Goal: Check status: Check status

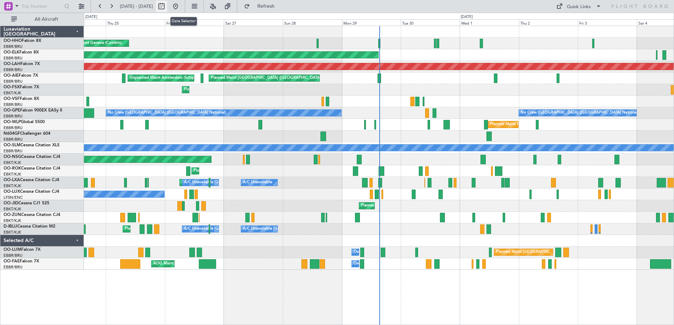
click at [167, 6] on button at bounding box center [161, 6] width 11 height 11
select select "9"
select select "2025"
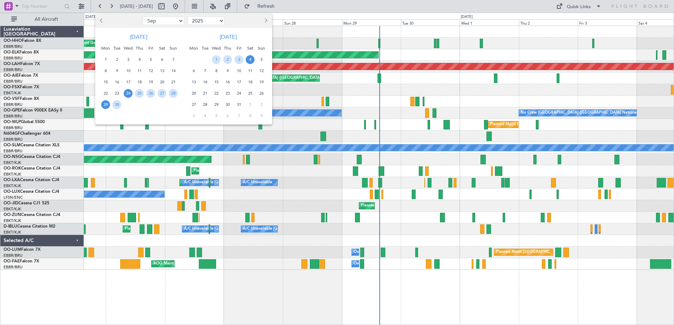
click at [105, 106] on span "29" at bounding box center [105, 104] width 9 height 9
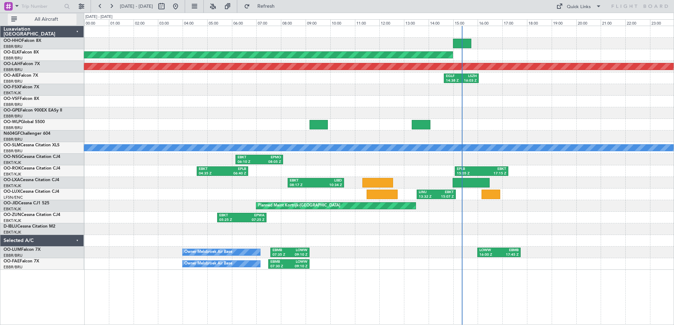
click at [42, 18] on span "All Aircraft" at bounding box center [46, 19] width 56 height 5
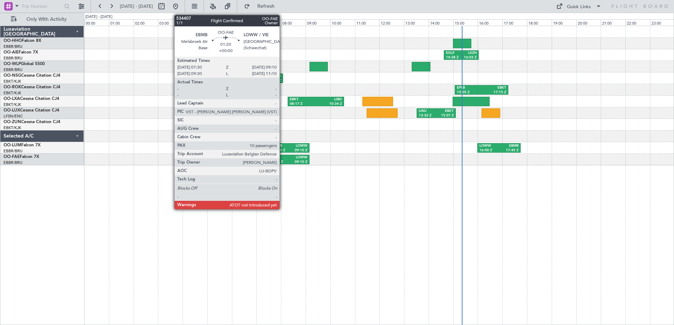
click at [283, 160] on div "07:30 Z" at bounding box center [279, 162] width 18 height 5
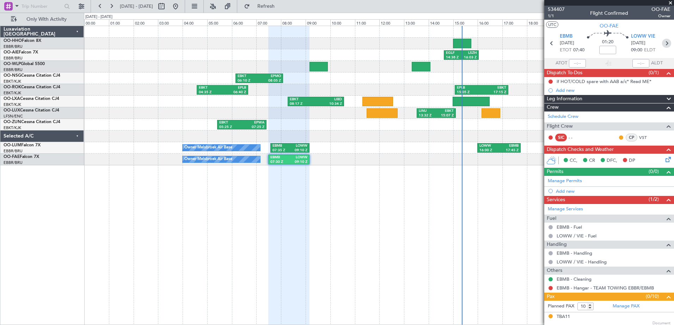
click at [662, 43] on icon at bounding box center [666, 43] width 9 height 9
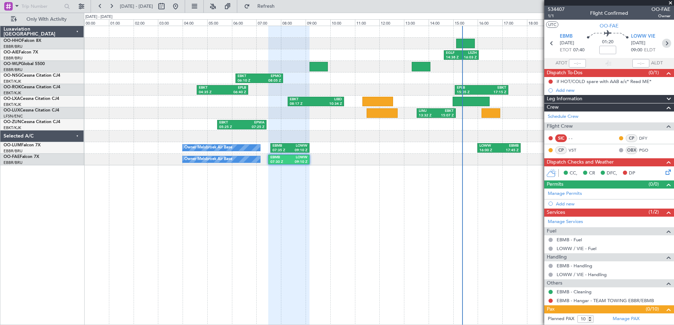
click at [662, 44] on icon at bounding box center [666, 43] width 9 height 9
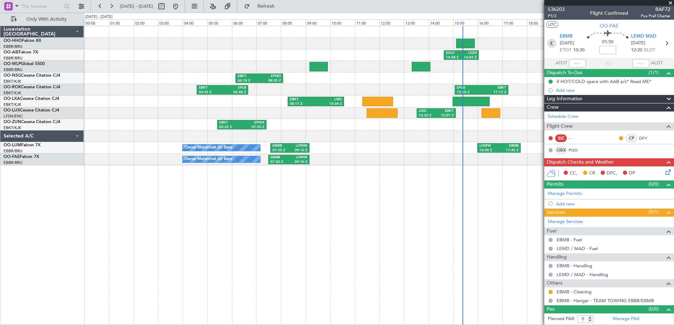
click at [550, 44] on icon at bounding box center [551, 43] width 9 height 9
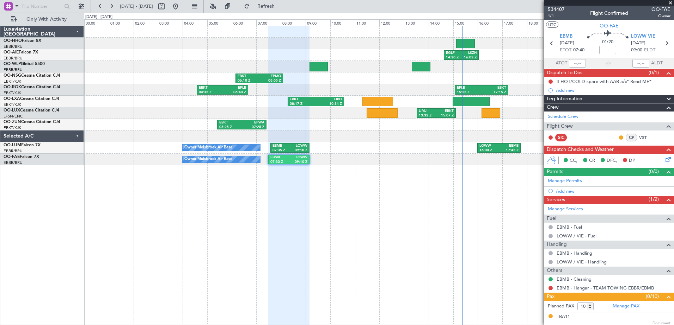
click at [672, 1] on span at bounding box center [669, 3] width 7 height 6
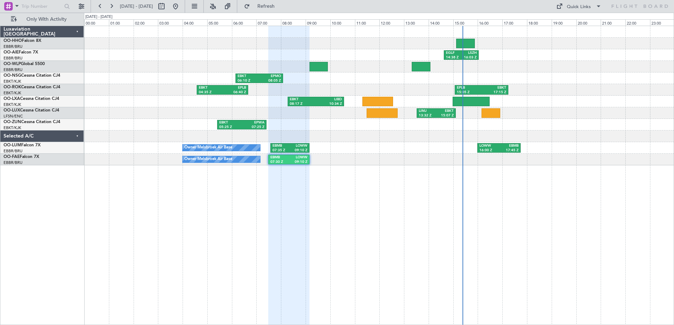
type input "0"
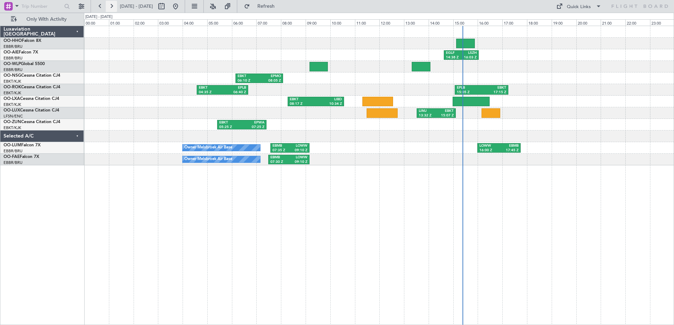
click at [112, 7] on button at bounding box center [111, 6] width 11 height 11
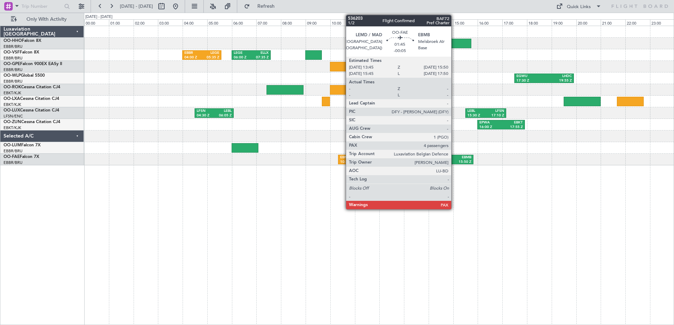
click at [454, 159] on div "EBMB" at bounding box center [459, 157] width 24 height 5
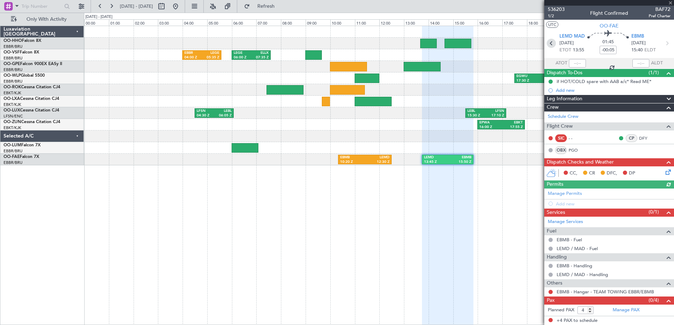
click at [550, 43] on icon at bounding box center [550, 43] width 9 height 9
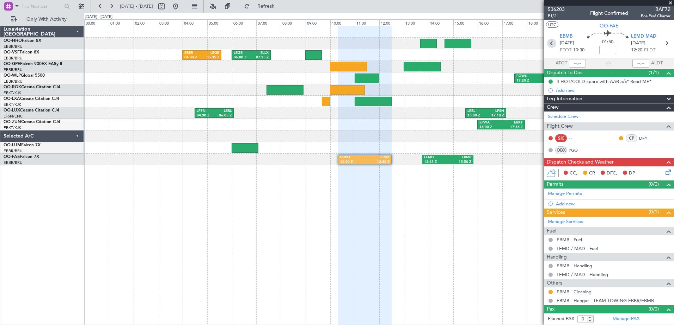
click at [550, 43] on icon at bounding box center [551, 43] width 9 height 9
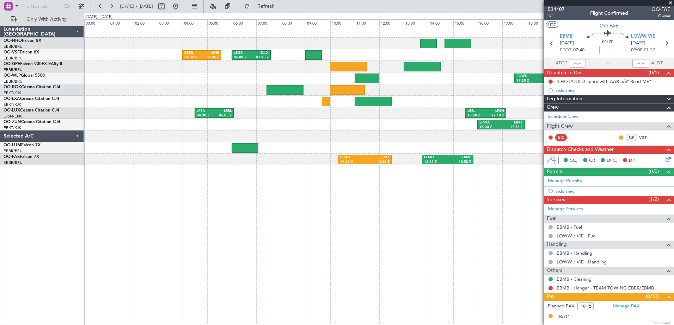
click at [0, 254] on html "30 Sep 2025 - 30 Sep 2025 Refresh Quick Links Only With Activity EBBR 04:00 Z L…" at bounding box center [337, 162] width 674 height 325
click at [98, 7] on button at bounding box center [99, 6] width 11 height 11
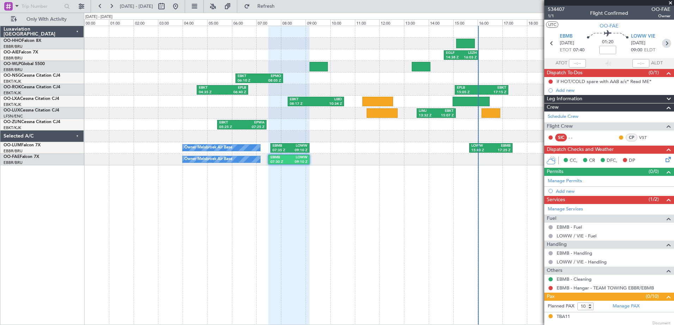
click at [662, 43] on icon at bounding box center [666, 43] width 9 height 9
type input "0"
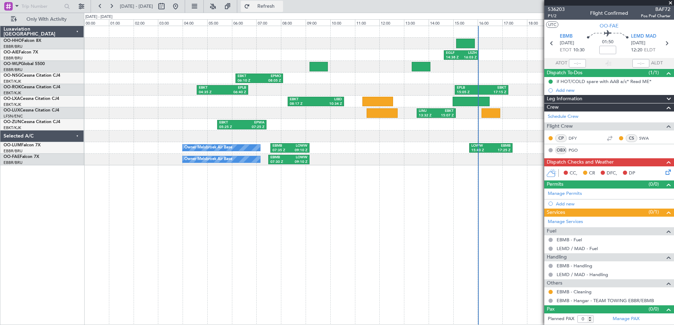
click at [267, 6] on button "Refresh" at bounding box center [262, 6] width 42 height 11
click at [268, 7] on button "Refresh" at bounding box center [262, 6] width 42 height 11
click at [668, 44] on icon at bounding box center [666, 43] width 9 height 9
type input "-00:05"
type input "4"
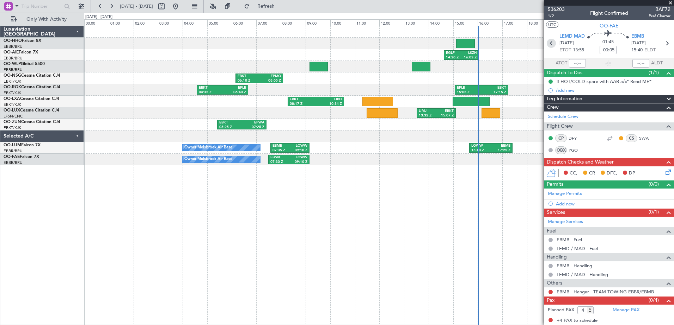
click at [551, 44] on icon at bounding box center [550, 43] width 9 height 9
type input "0"
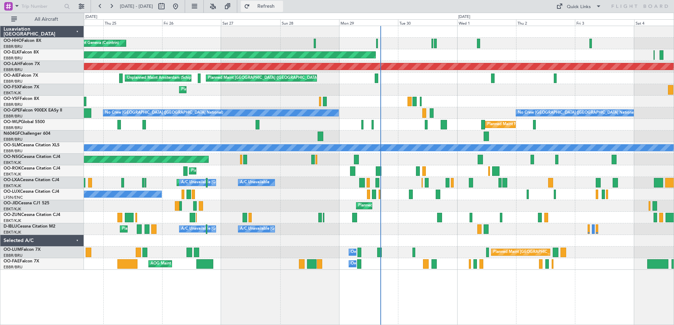
click at [266, 4] on button "Refresh" at bounding box center [262, 6] width 42 height 11
click at [266, 4] on button "Refreshing..." at bounding box center [262, 6] width 42 height 11
click at [167, 6] on button at bounding box center [161, 6] width 11 height 11
select select "9"
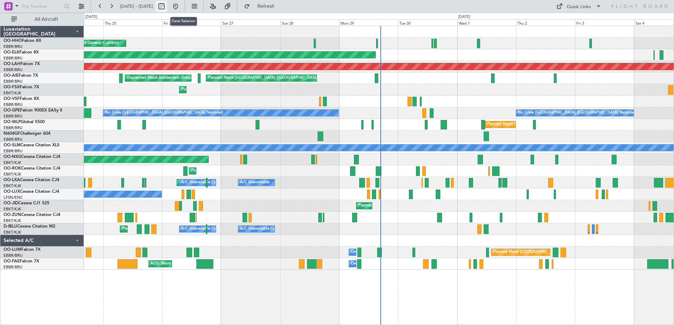
select select "2025"
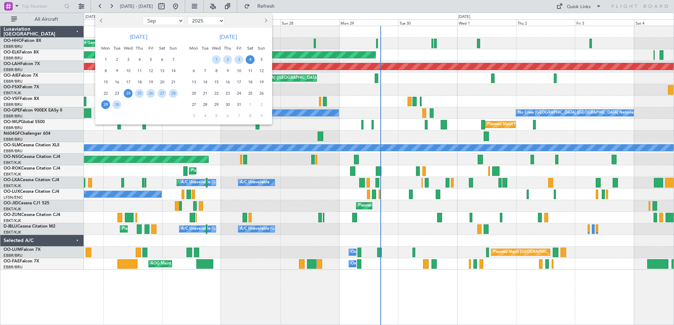
click at [107, 104] on span "29" at bounding box center [105, 104] width 9 height 9
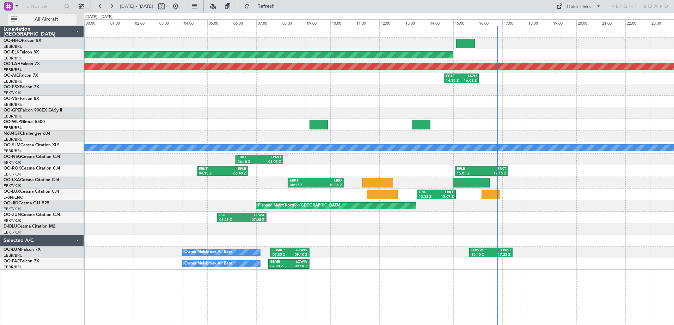
click at [48, 18] on span "All Aircraft" at bounding box center [46, 19] width 56 height 5
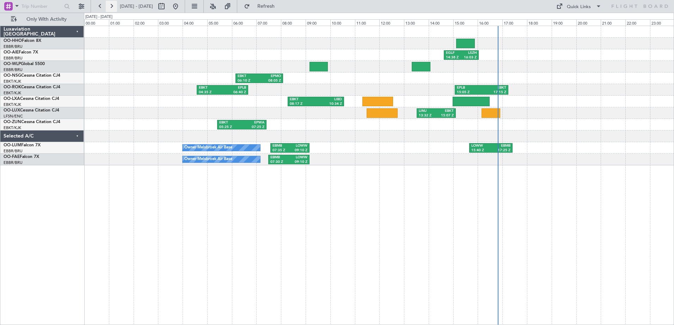
click at [112, 6] on button at bounding box center [111, 6] width 11 height 11
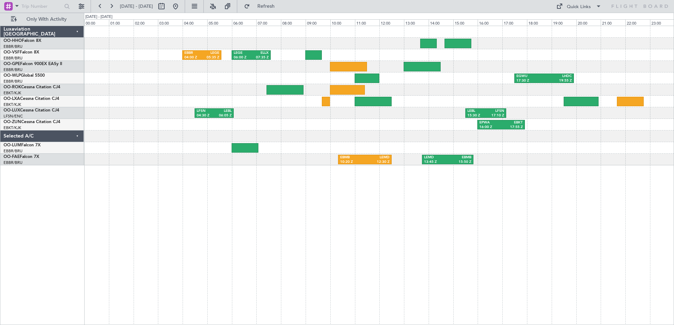
click at [621, 102] on div "EBBR 04:00 Z LEGE 05:35 Z LEGE 06:00 Z ELLX 07:35 Z EGWU 17:30 Z LHDC 19:55 Z L…" at bounding box center [378, 95] width 589 height 139
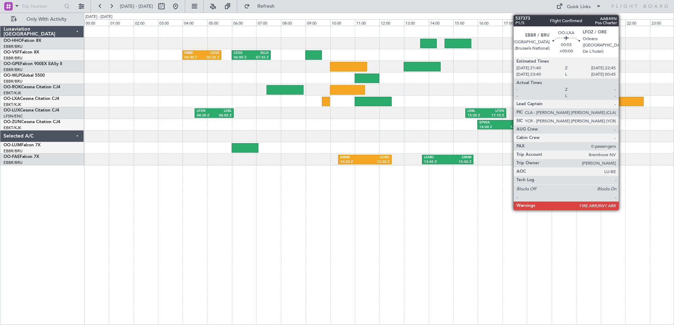
click at [621, 97] on div at bounding box center [629, 102] width 27 height 10
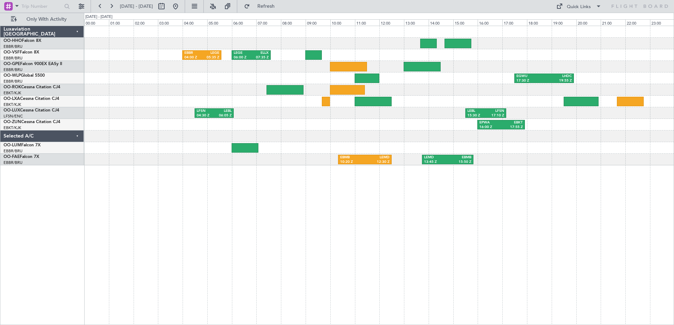
click at [626, 94] on div at bounding box center [378, 90] width 589 height 12
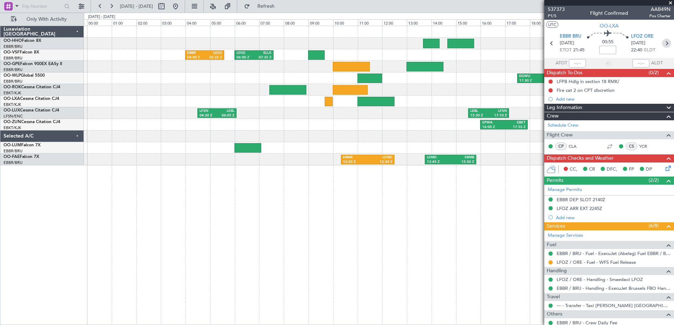
click at [662, 43] on icon at bounding box center [666, 43] width 9 height 9
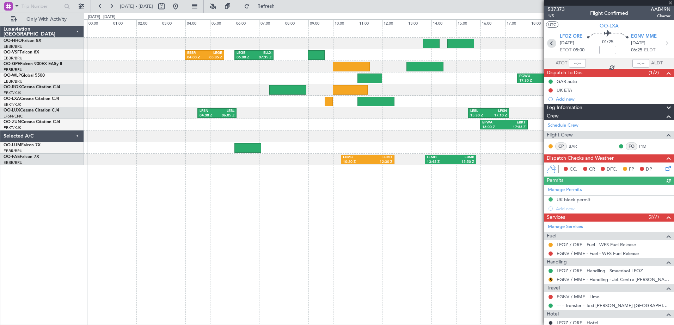
click at [551, 43] on icon at bounding box center [551, 43] width 9 height 9
type input "0"
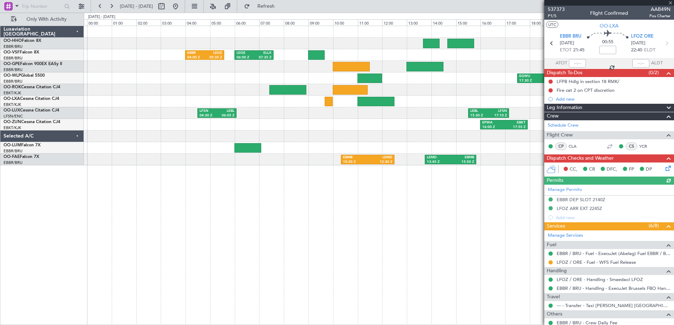
click at [56, 241] on div "Luxaviation [GEOGRAPHIC_DATA] OO-HHO Falcon 8X EBBR/BRU [GEOGRAPHIC_DATA] ([GEO…" at bounding box center [41, 176] width 83 height 300
click at [671, 2] on span at bounding box center [669, 3] width 7 height 6
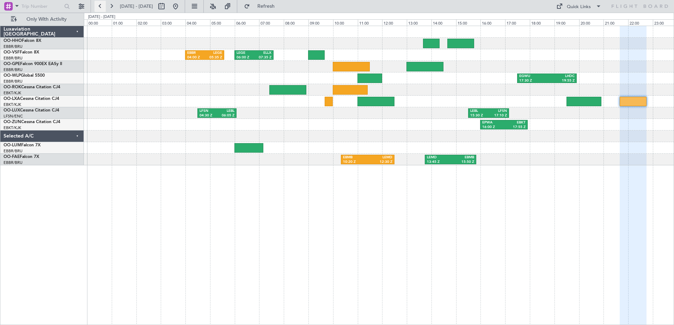
click at [100, 6] on button at bounding box center [99, 6] width 11 height 11
